Goal: Task Accomplishment & Management: Complete application form

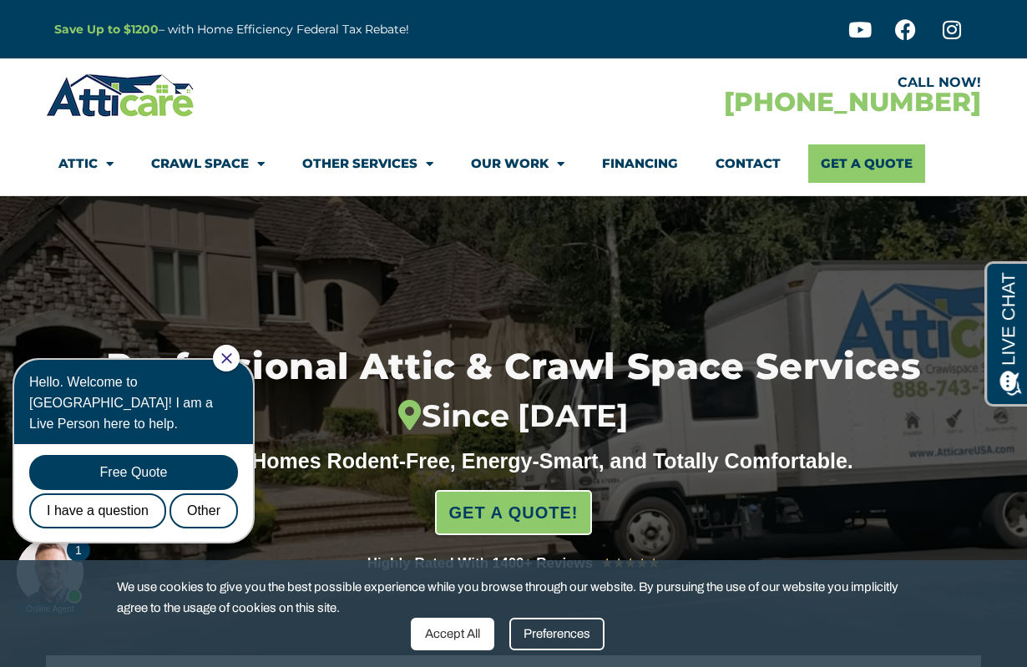
click at [665, 157] on link "Financing" at bounding box center [640, 163] width 76 height 38
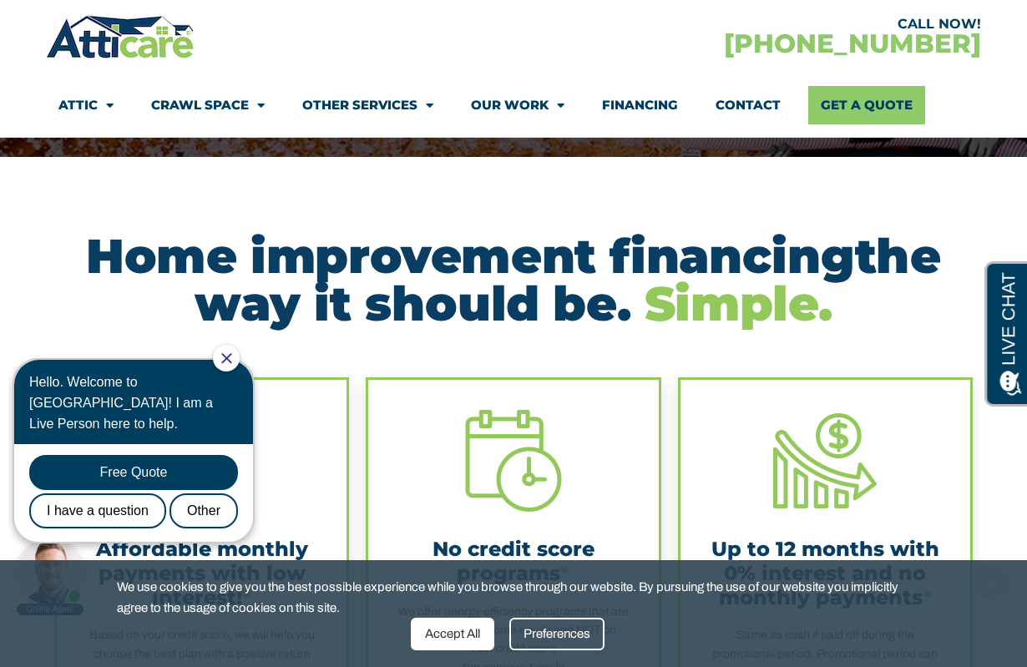
scroll to position [260, 0]
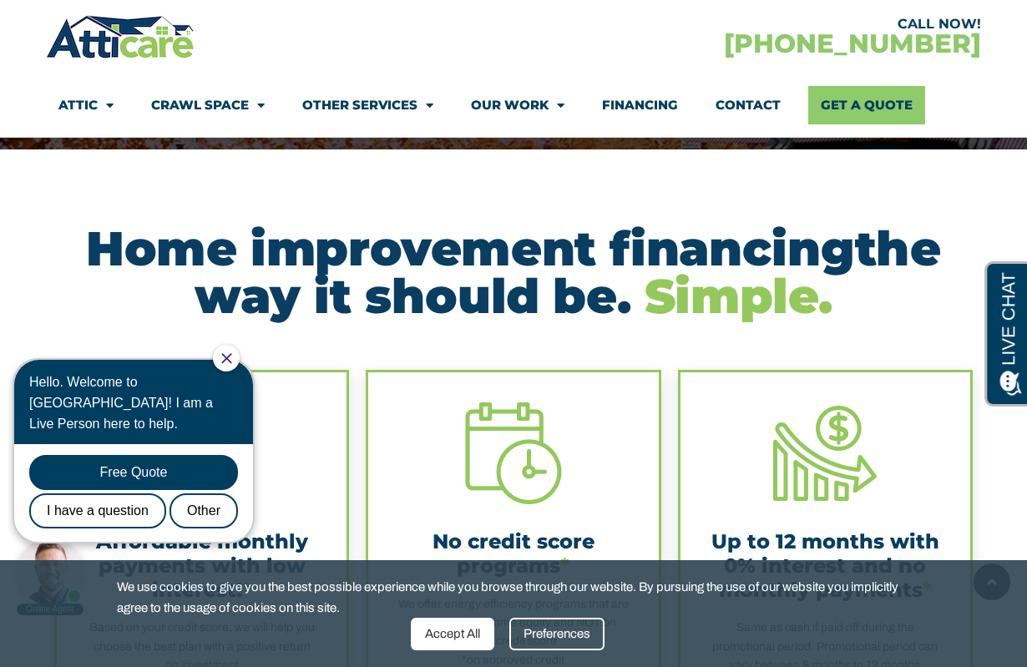
click at [457, 647] on div "Accept All" at bounding box center [452, 634] width 83 height 33
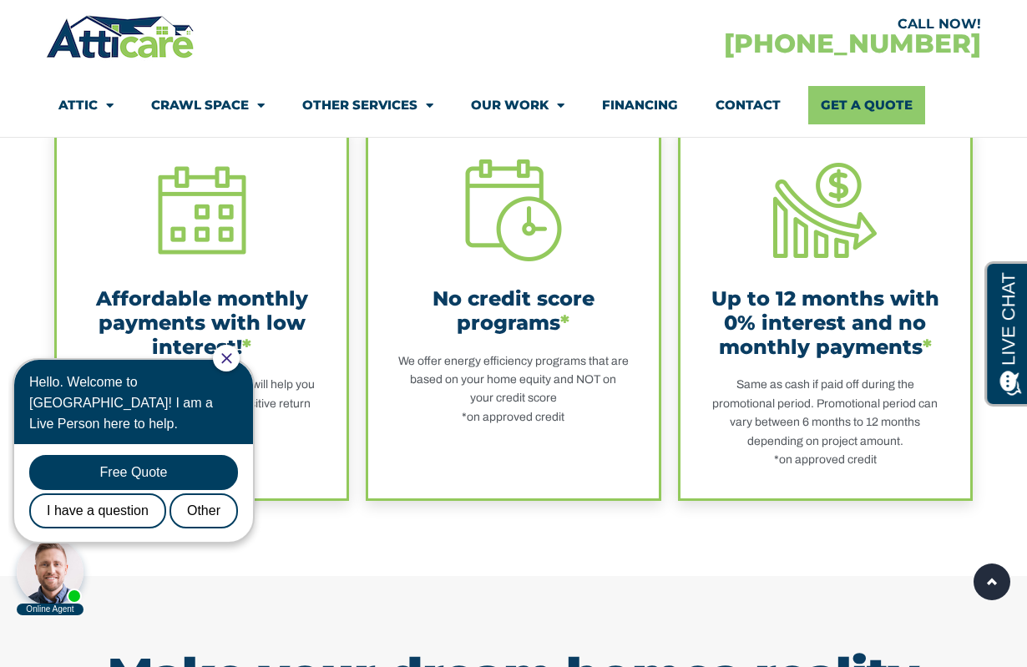
scroll to position [503, 0]
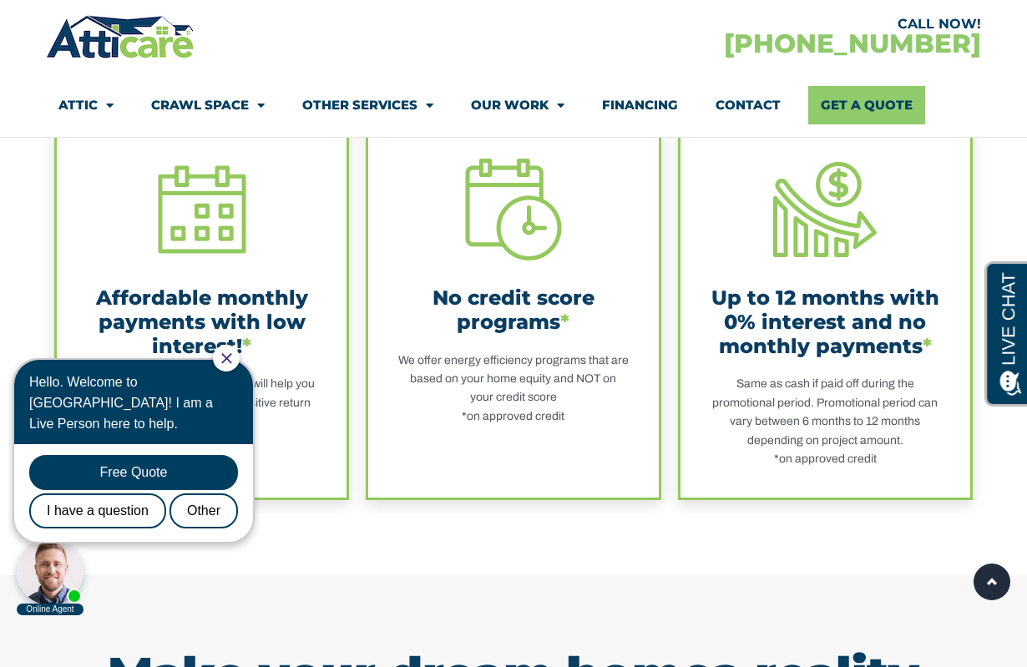
click at [232, 361] on icon "Close Chat" at bounding box center [226, 358] width 11 height 11
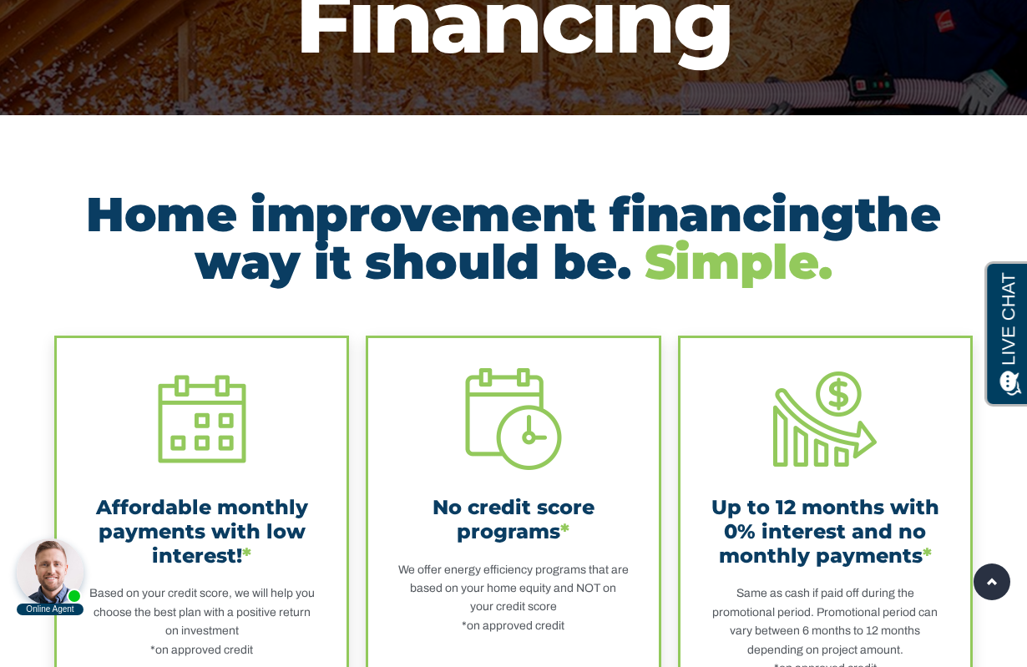
scroll to position [0, 0]
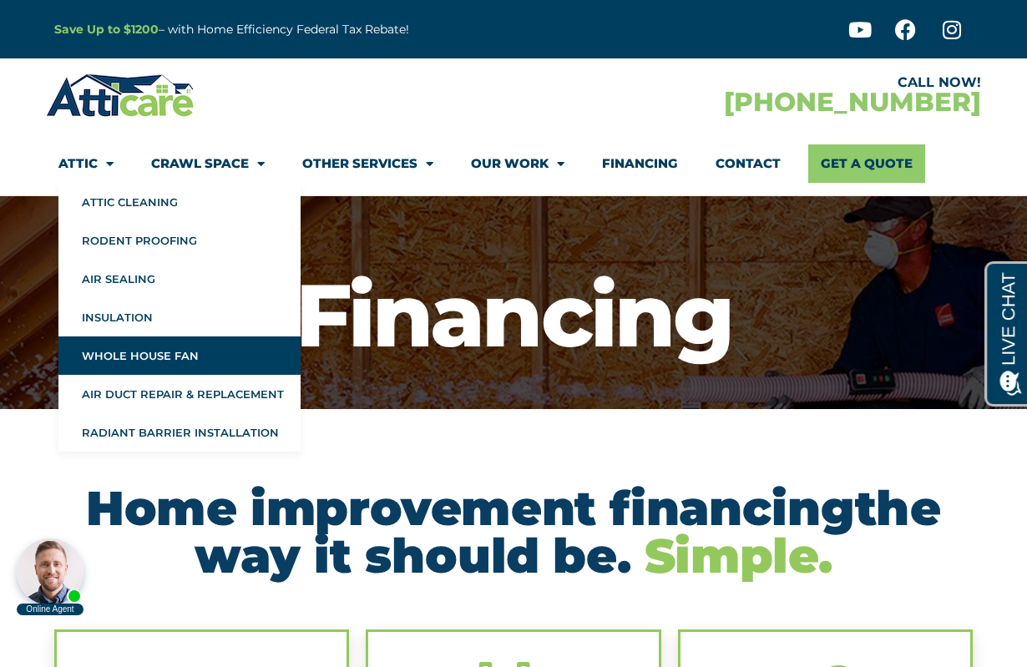
click at [157, 346] on link "Whole House Fan" at bounding box center [179, 355] width 242 height 38
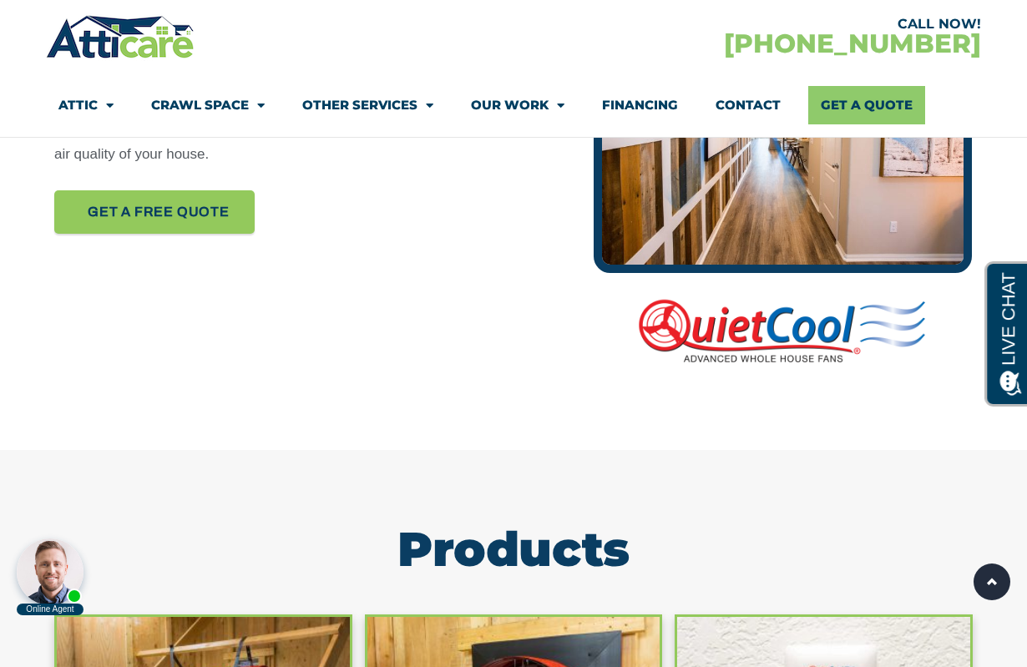
scroll to position [1081, 0]
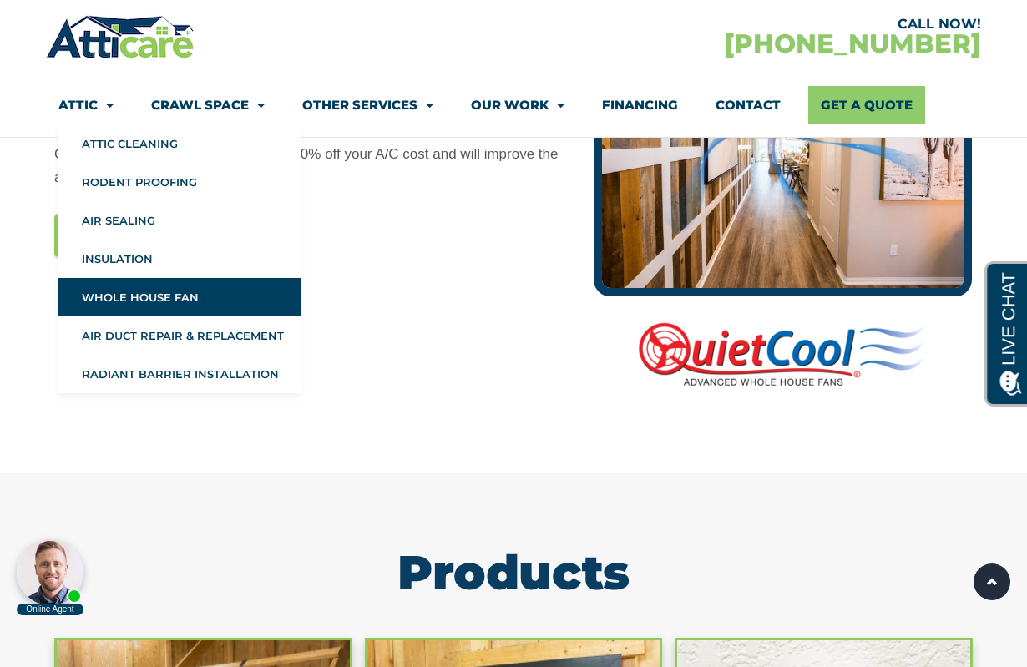
click at [84, 113] on link "Attic" at bounding box center [85, 105] width 55 height 38
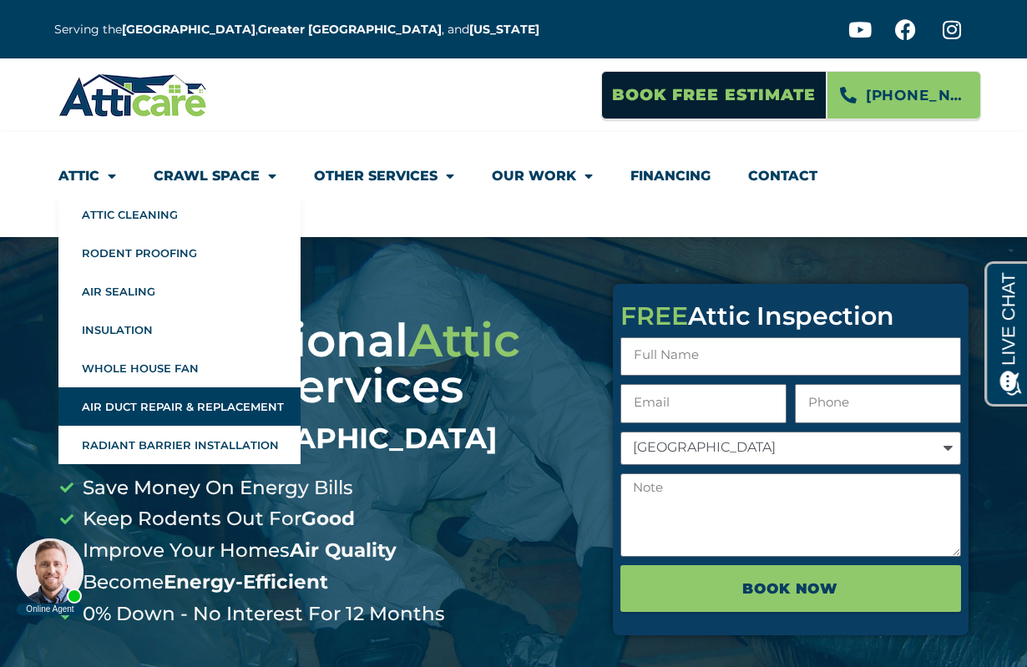
click at [189, 407] on link "Air Duct Repair & Replacement" at bounding box center [179, 406] width 242 height 38
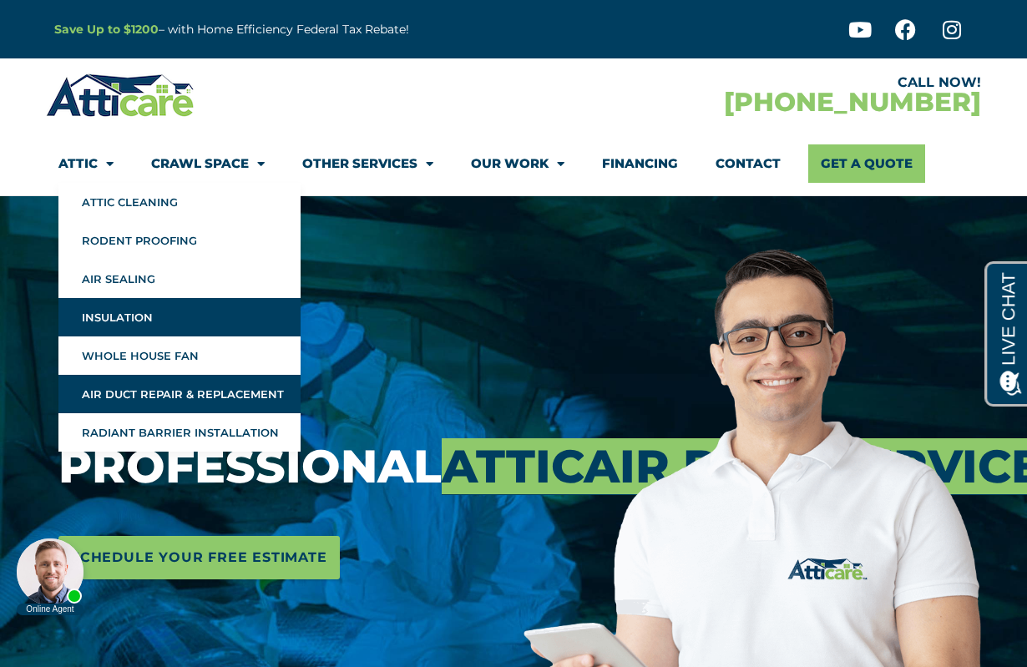
click at [113, 317] on link "Insulation" at bounding box center [179, 317] width 242 height 38
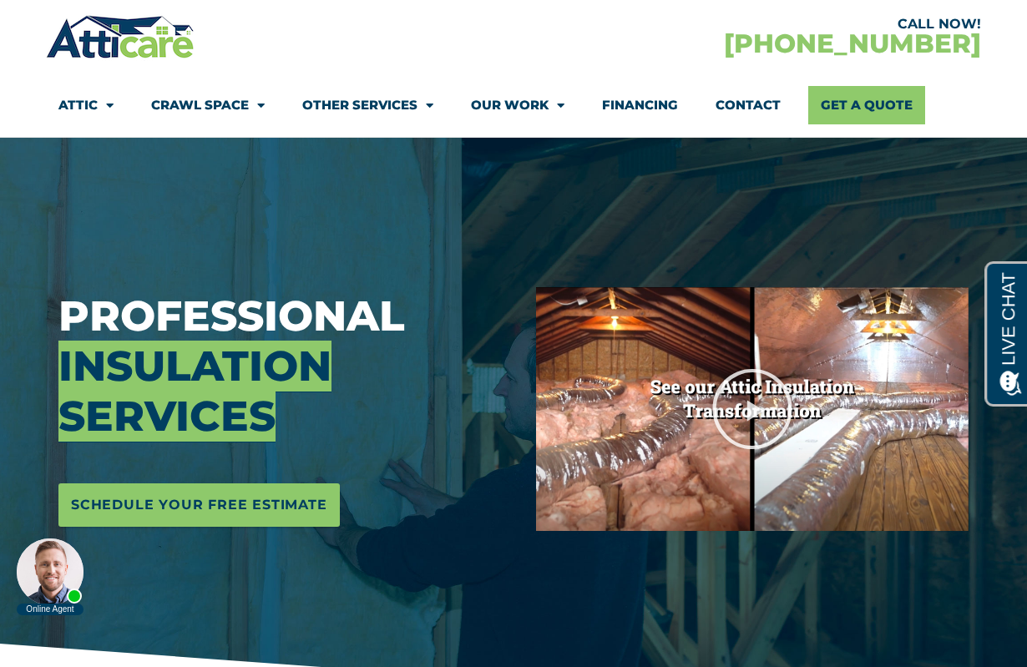
scroll to position [102, 0]
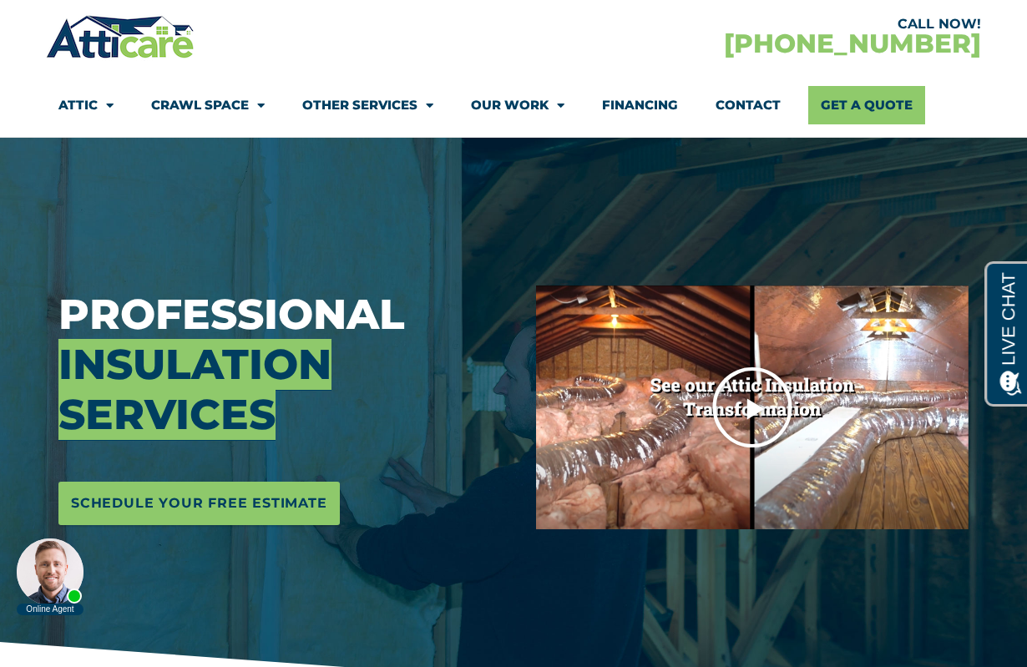
click at [736, 398] on icon "Play Video" at bounding box center [751, 407] width 83 height 83
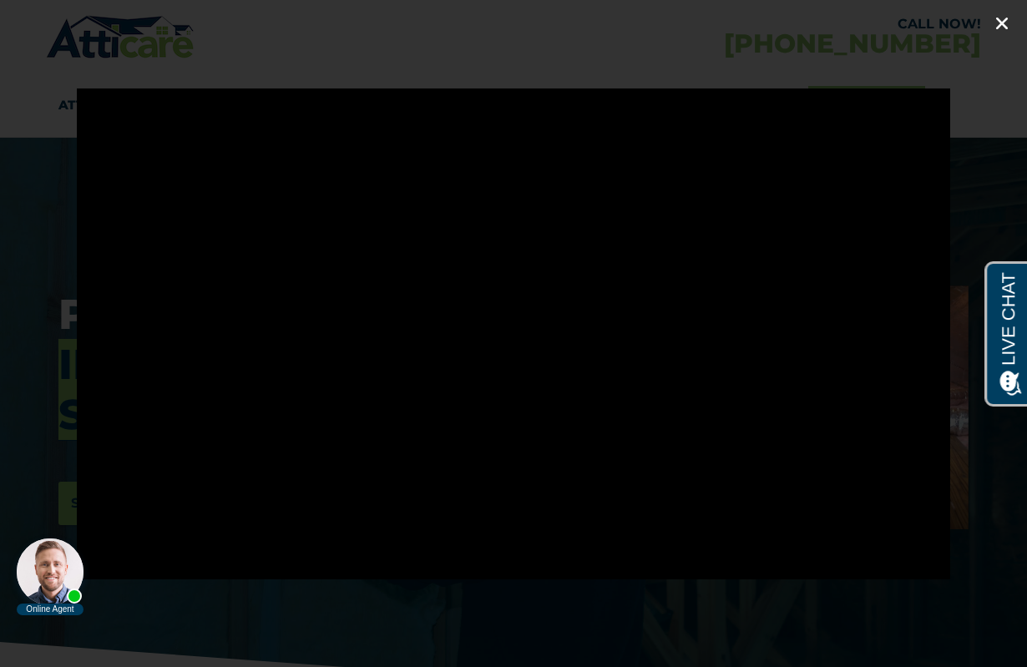
click at [997, 31] on icon "Close (Esc)" at bounding box center [1001, 23] width 17 height 17
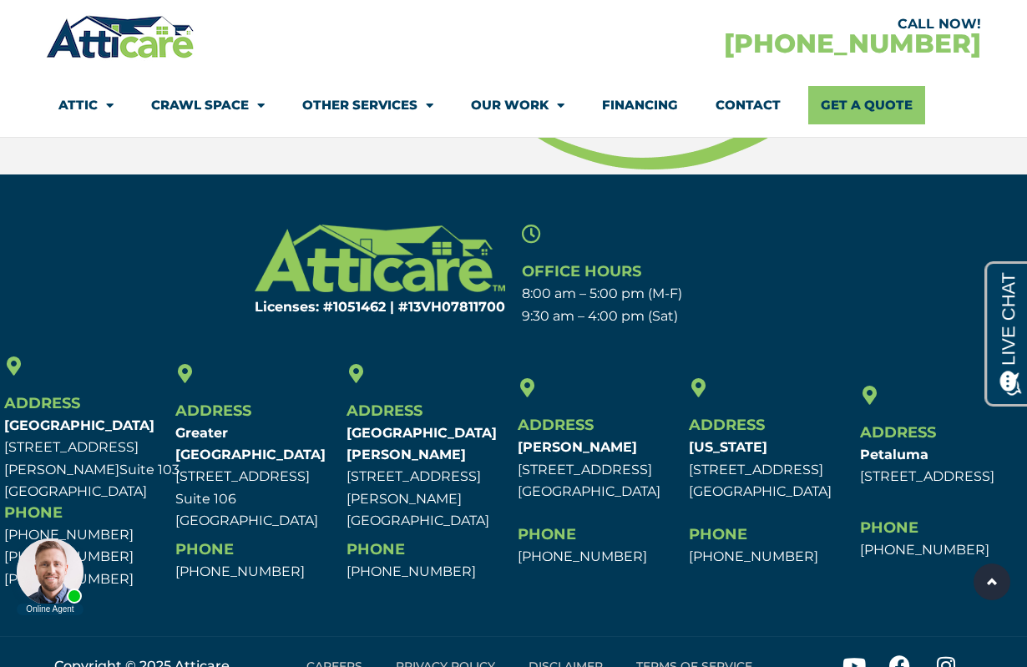
scroll to position [8047, 0]
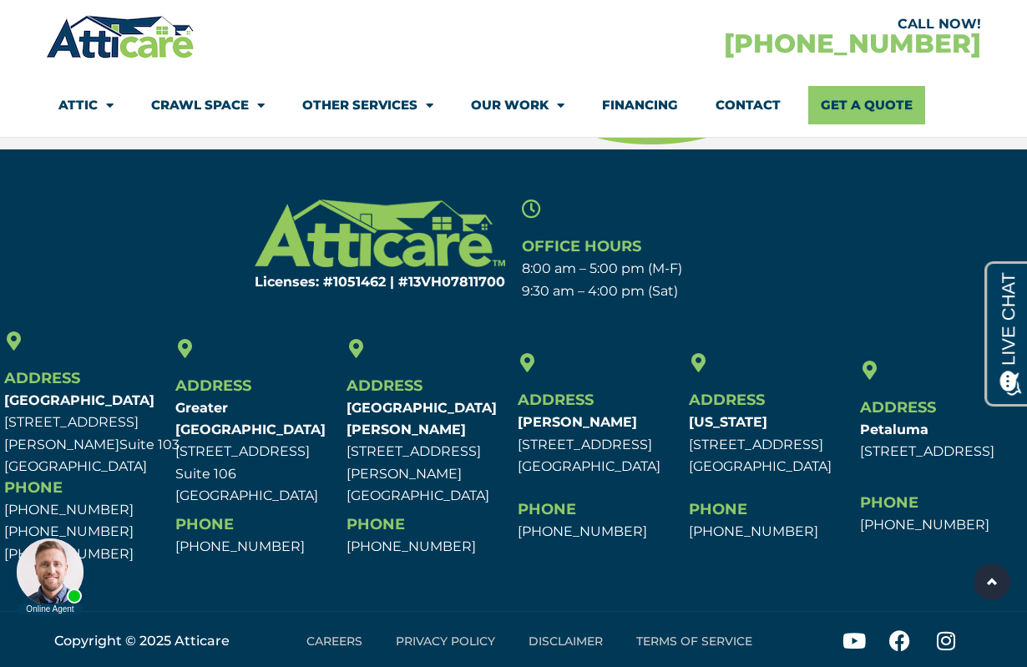
click at [740, 467] on p "New Jersey 77 Paterson Ave. Wallington, NJ 07057" at bounding box center [770, 445] width 163 height 66
copy div "[GEOGRAPHIC_DATA]"
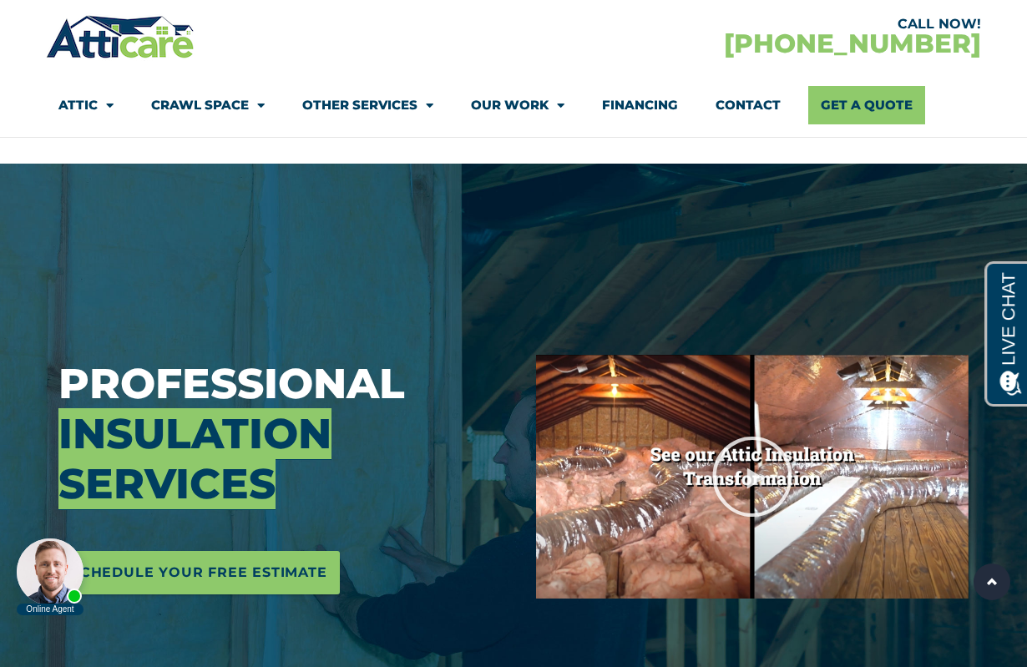
scroll to position [0, 0]
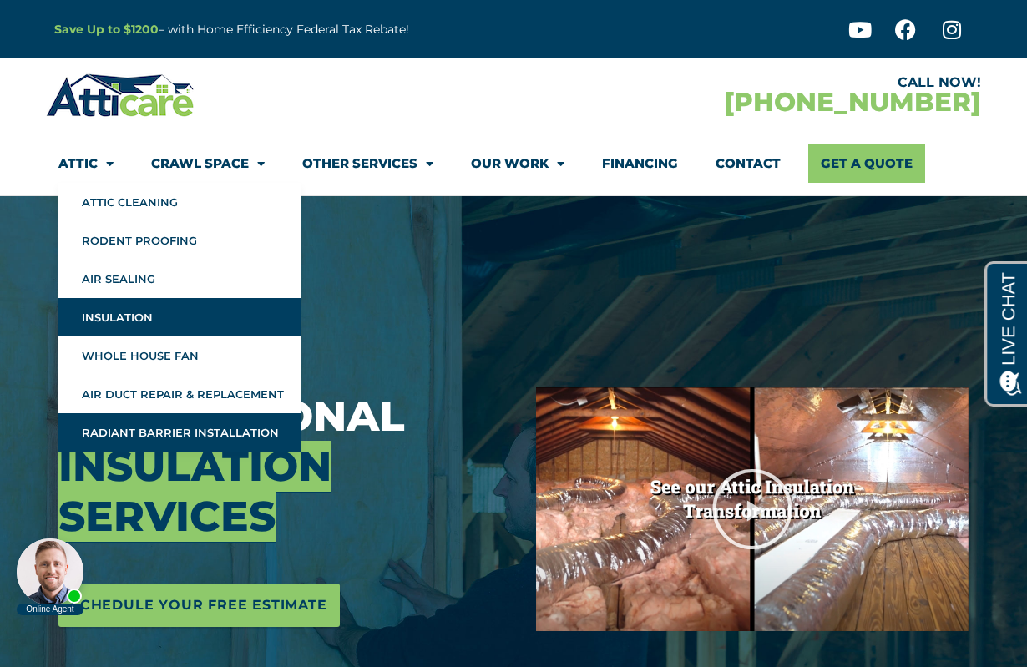
click at [181, 425] on link "Radiant Barrier Installation" at bounding box center [179, 432] width 242 height 38
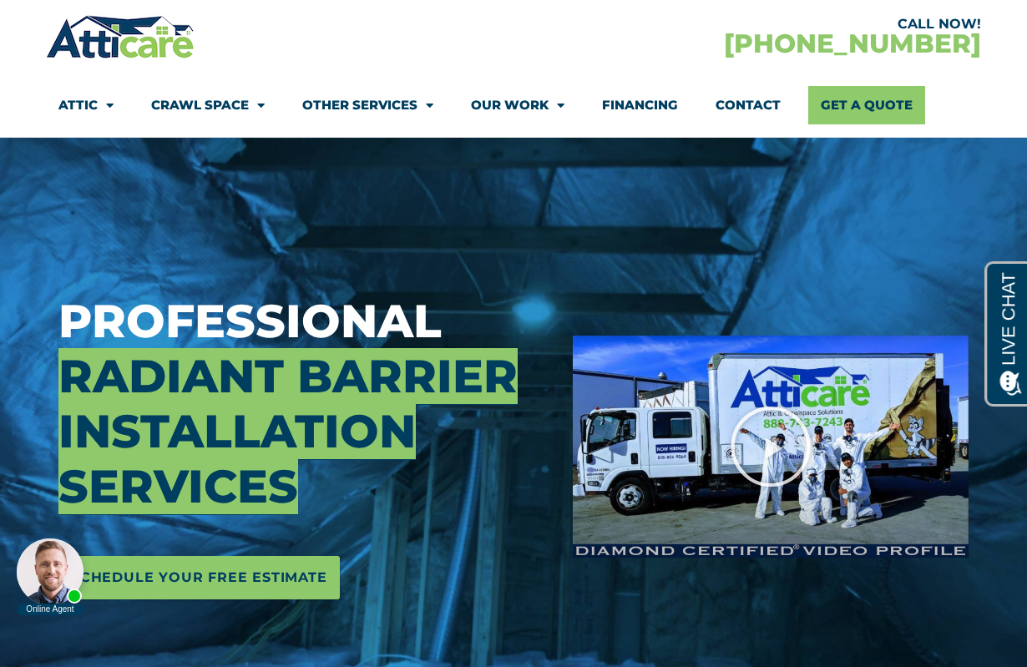
scroll to position [72, 0]
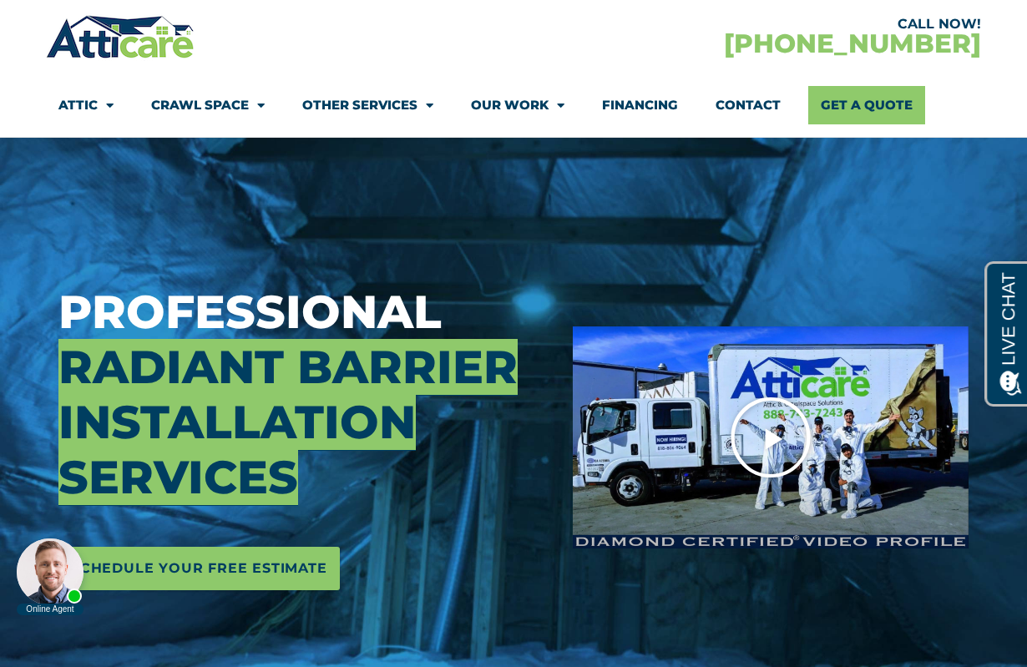
click at [777, 428] on icon "Play Video" at bounding box center [770, 437] width 83 height 83
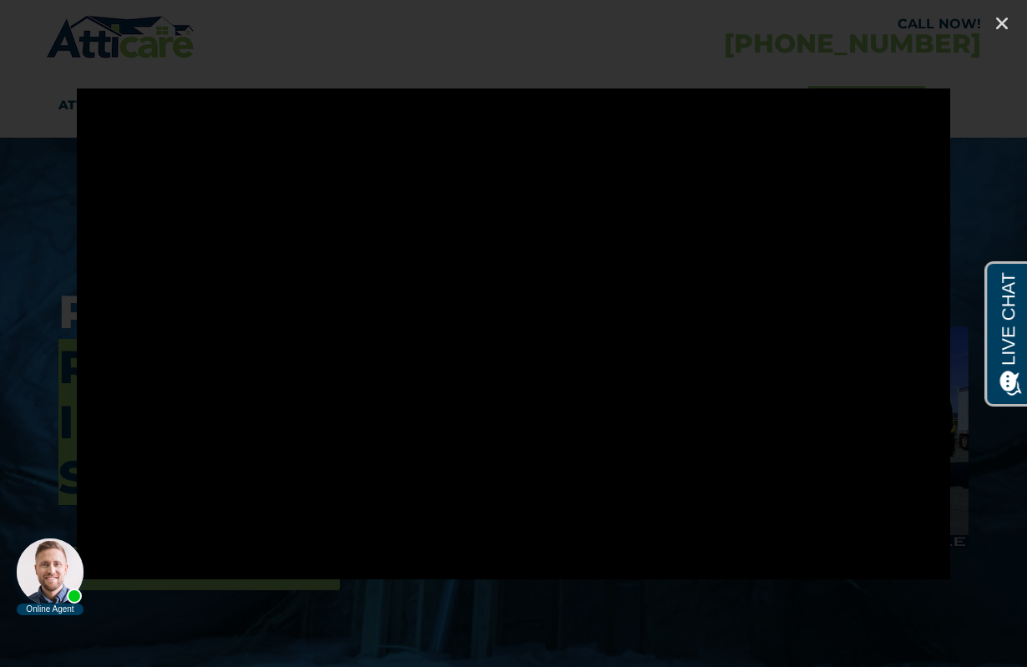
drag, startPoint x: 96, startPoint y: 546, endPoint x: 205, endPoint y: 544, distance: 108.5
click at [205, 544] on body "Online Agent Close" at bounding box center [141, 554] width 267 height 125
click at [225, 548] on body "Online Agent Close" at bounding box center [141, 554] width 267 height 125
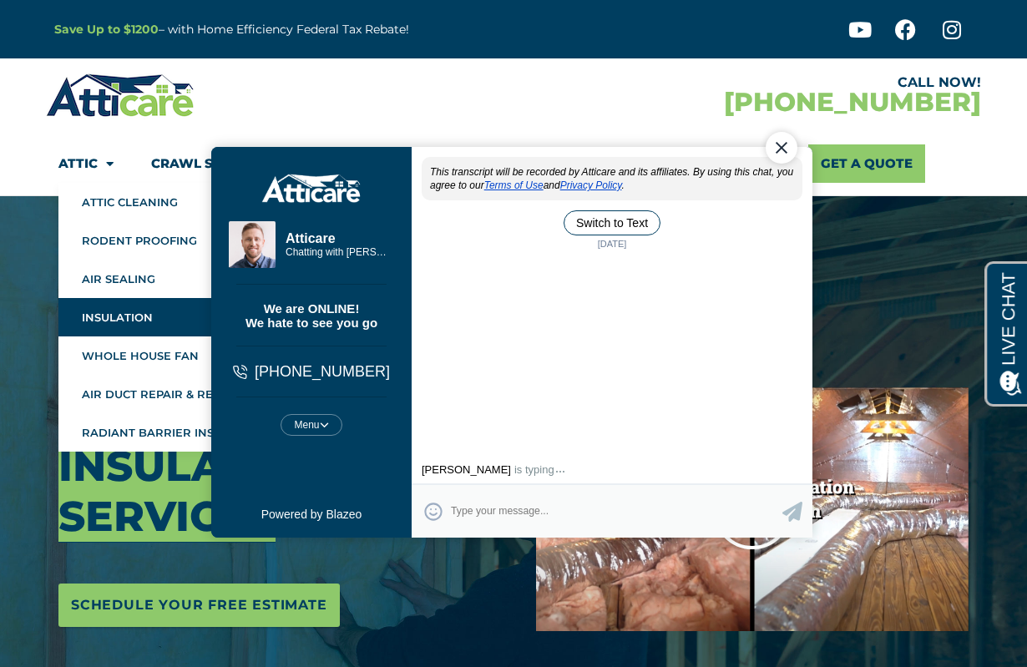
click at [572, 579] on img at bounding box center [752, 508] width 432 height 243
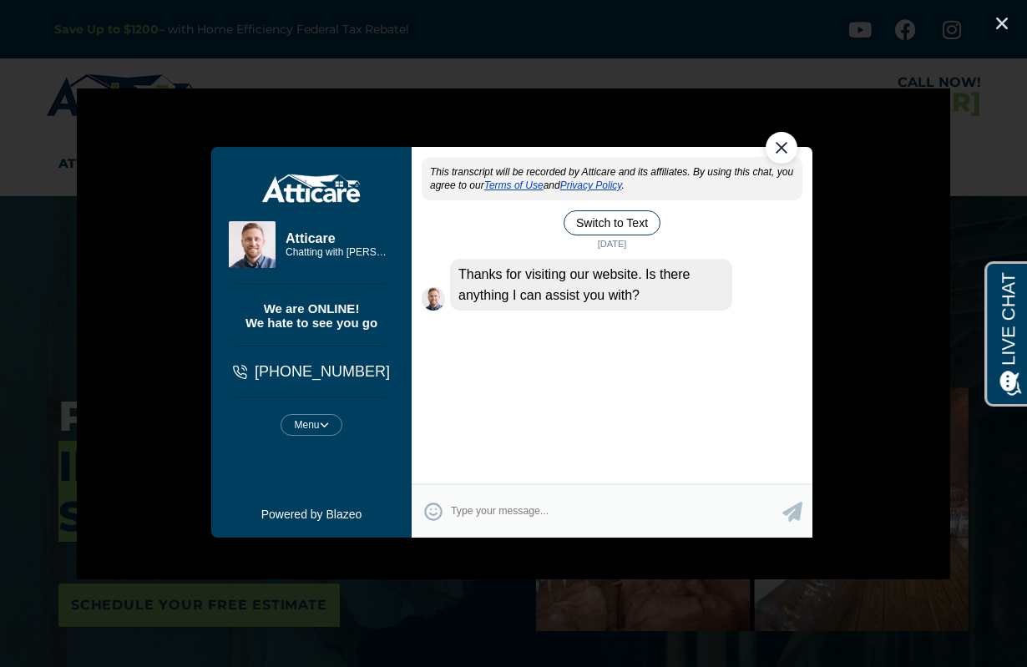
click at [789, 143] on div "Close Chat" at bounding box center [781, 147] width 32 height 32
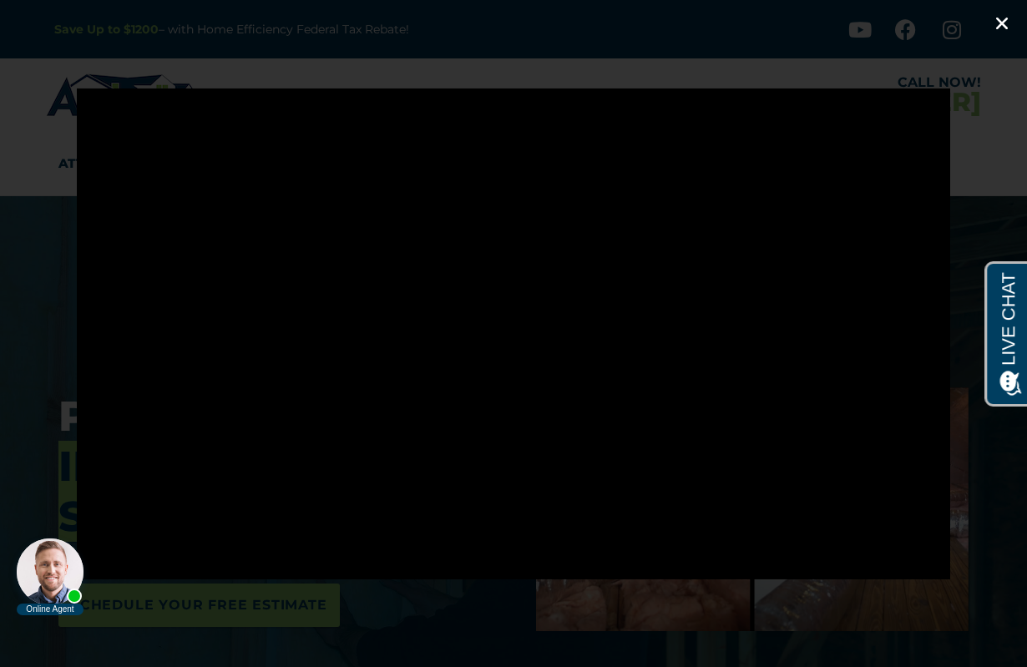
click at [1008, 20] on icon "Close (Esc)" at bounding box center [1001, 23] width 17 height 17
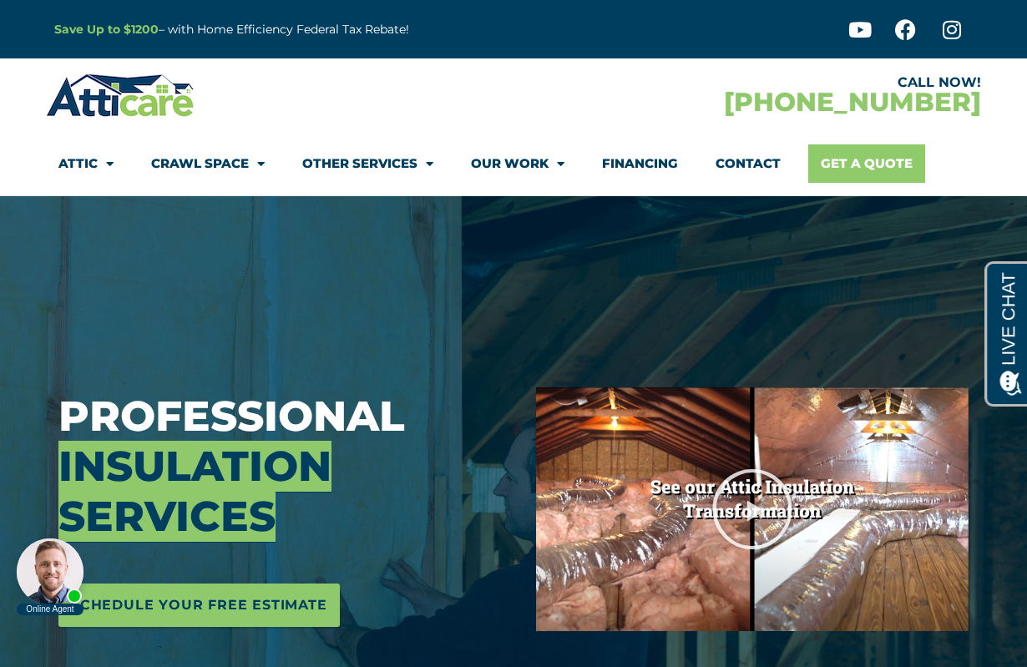
click at [866, 170] on link "Get A Quote" at bounding box center [866, 163] width 117 height 38
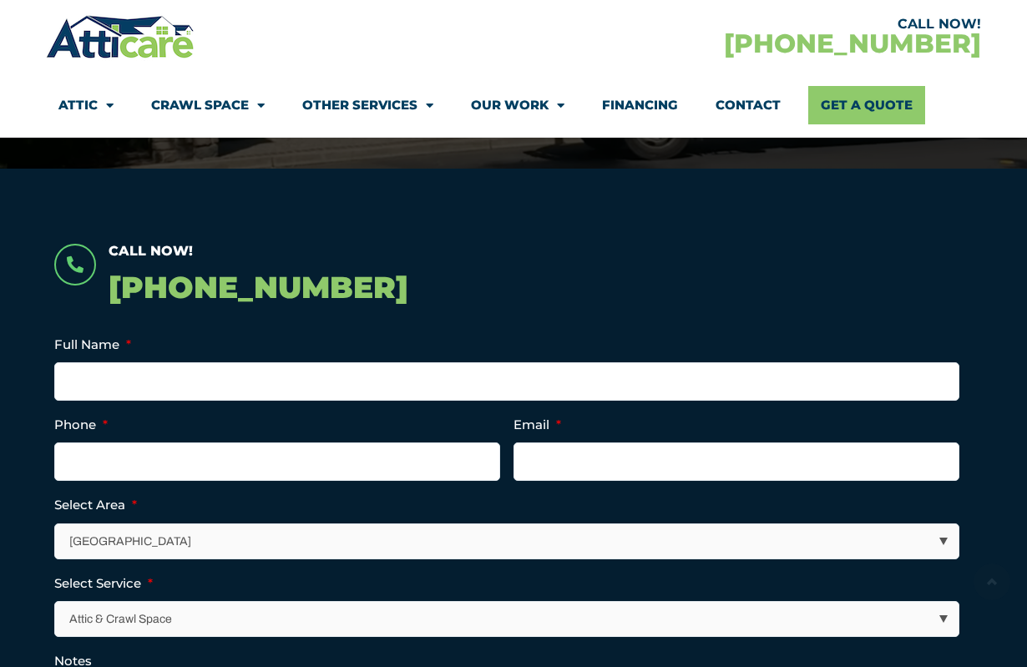
scroll to position [353, 0]
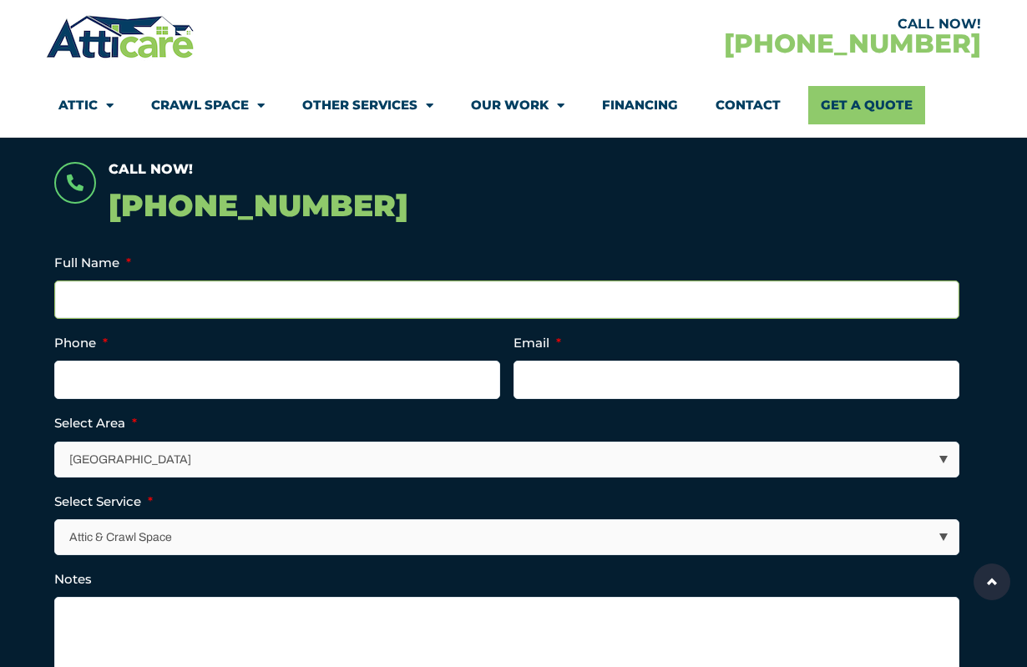
click at [447, 294] on input "Full Name *" at bounding box center [506, 299] width 905 height 38
type input "[PERSON_NAME]"
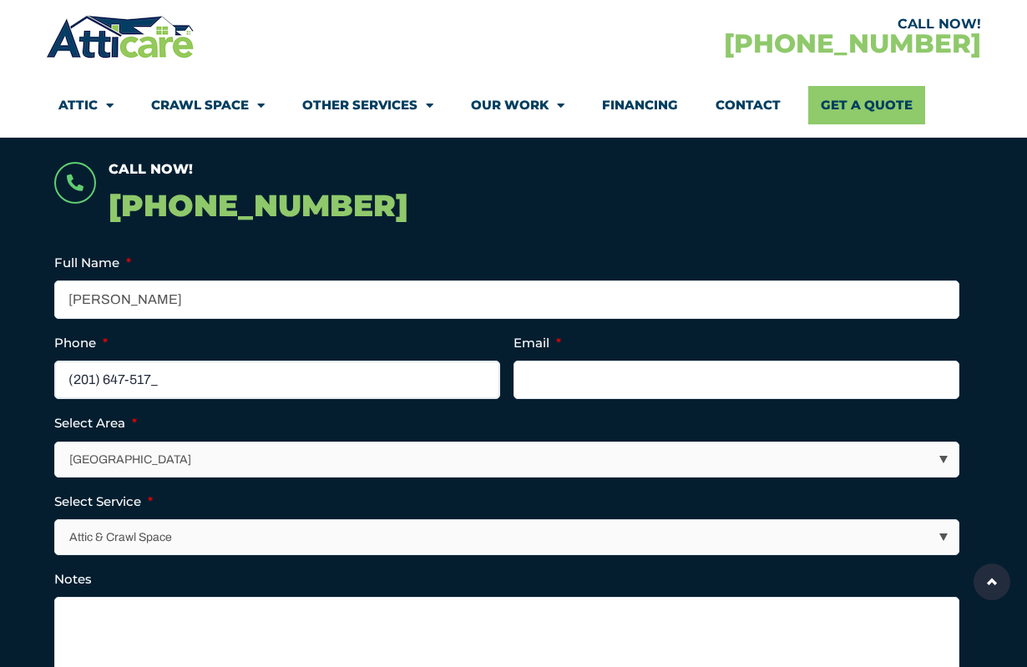
type input "[PHONE_NUMBER]"
type input "[EMAIL_ADDRESS][DOMAIN_NAME]"
click at [336, 461] on select "[GEOGRAPHIC_DATA] [GEOGRAPHIC_DATA] [US_STATE] / [US_STATE] Area Other Areas" at bounding box center [507, 459] width 903 height 34
select select "[US_STATE] / [US_STATE][GEOGRAPHIC_DATA]"
click at [56, 442] on select "[GEOGRAPHIC_DATA] [GEOGRAPHIC_DATA] [US_STATE] / [US_STATE] Area Other Areas" at bounding box center [507, 459] width 903 height 34
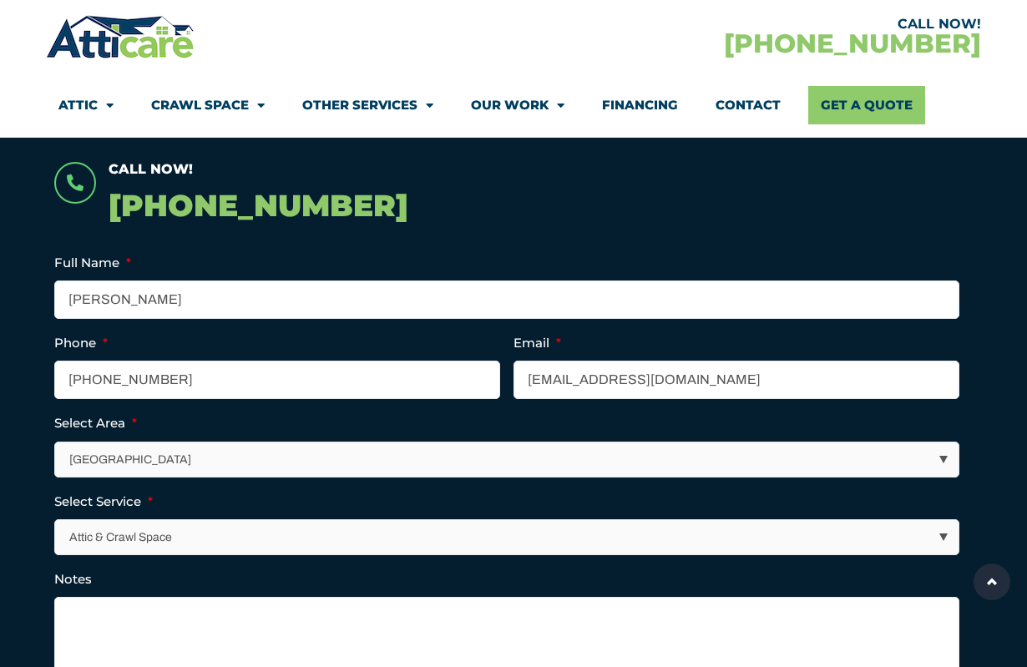
click at [284, 537] on select "Attic & Crawl Space Insulation Roofing Solar Energy Other Services" at bounding box center [507, 537] width 903 height 34
select select "Insulation"
click at [56, 520] on select "Attic & Crawl Space Insulation Roofing Solar Energy Other Services" at bounding box center [507, 537] width 903 height 34
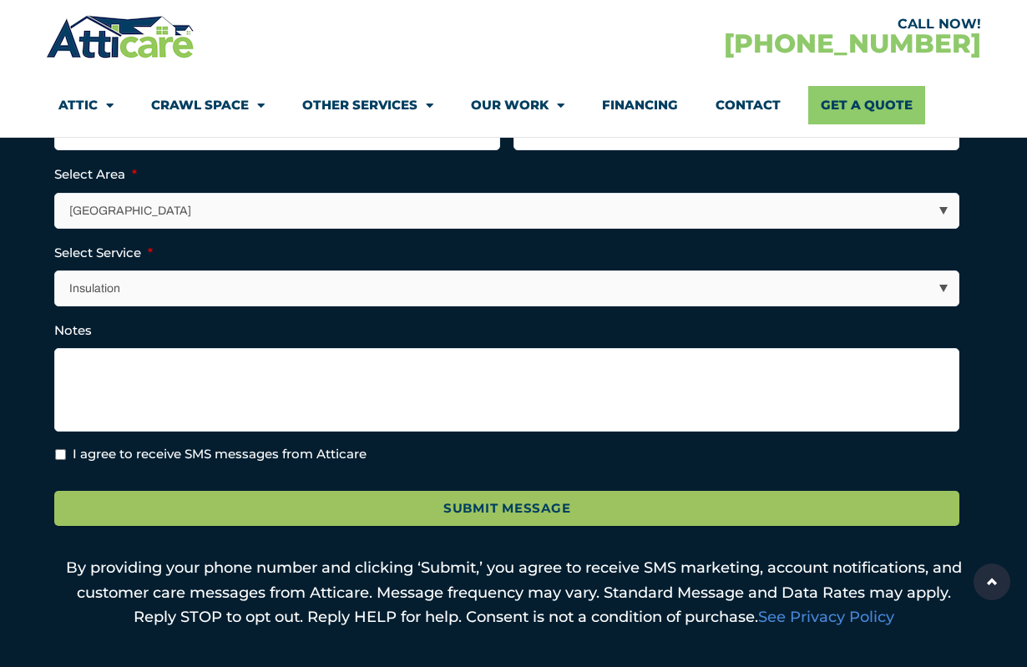
scroll to position [606, 0]
